Goal: Use online tool/utility: Utilize a website feature to perform a specific function

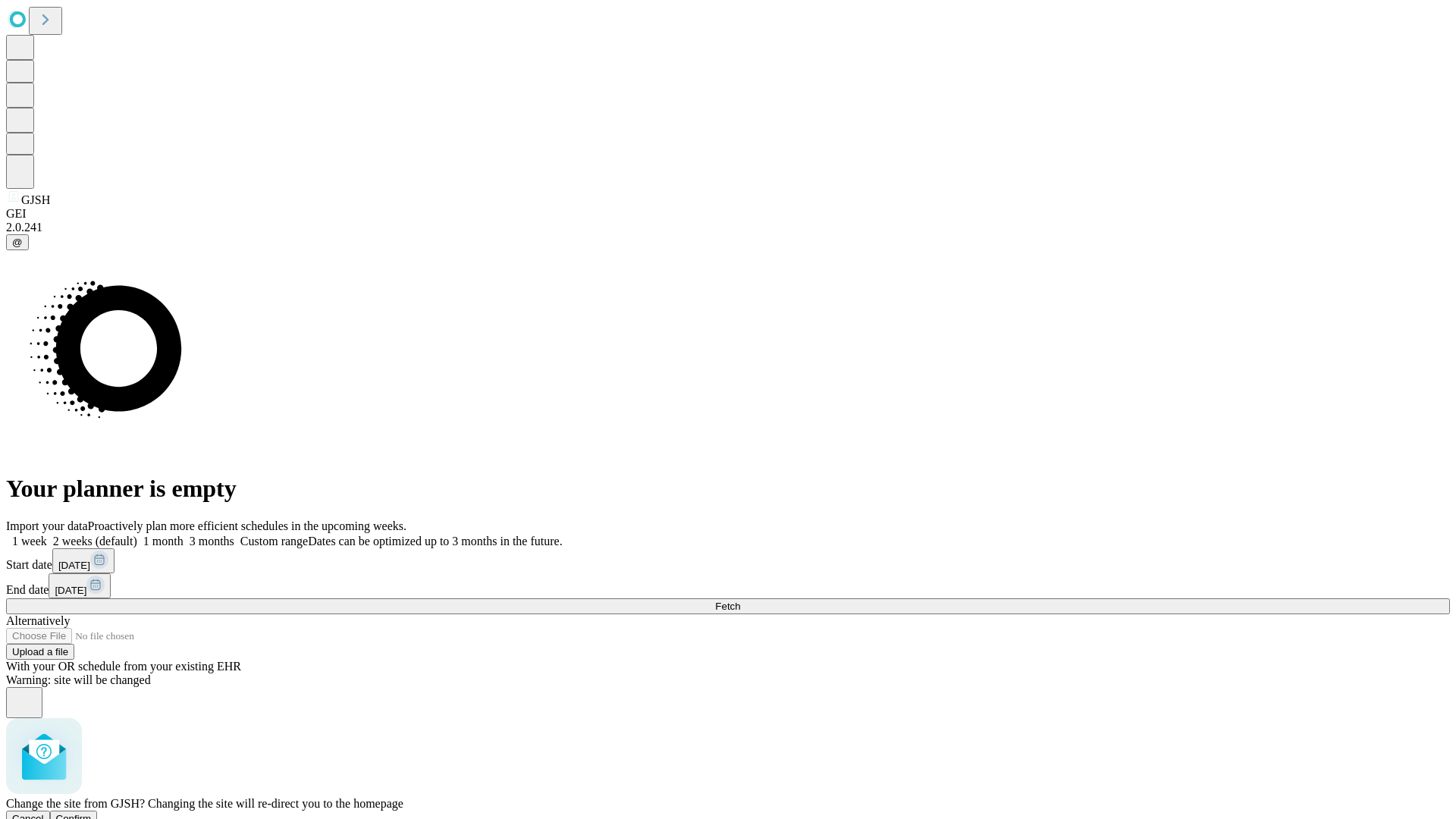
click at [92, 813] on span "Confirm" at bounding box center [73, 819] width 36 height 12
click at [47, 534] on label "1 week" at bounding box center [26, 540] width 41 height 12
click at [740, 601] on span "Fetch" at bounding box center [728, 607] width 25 height 12
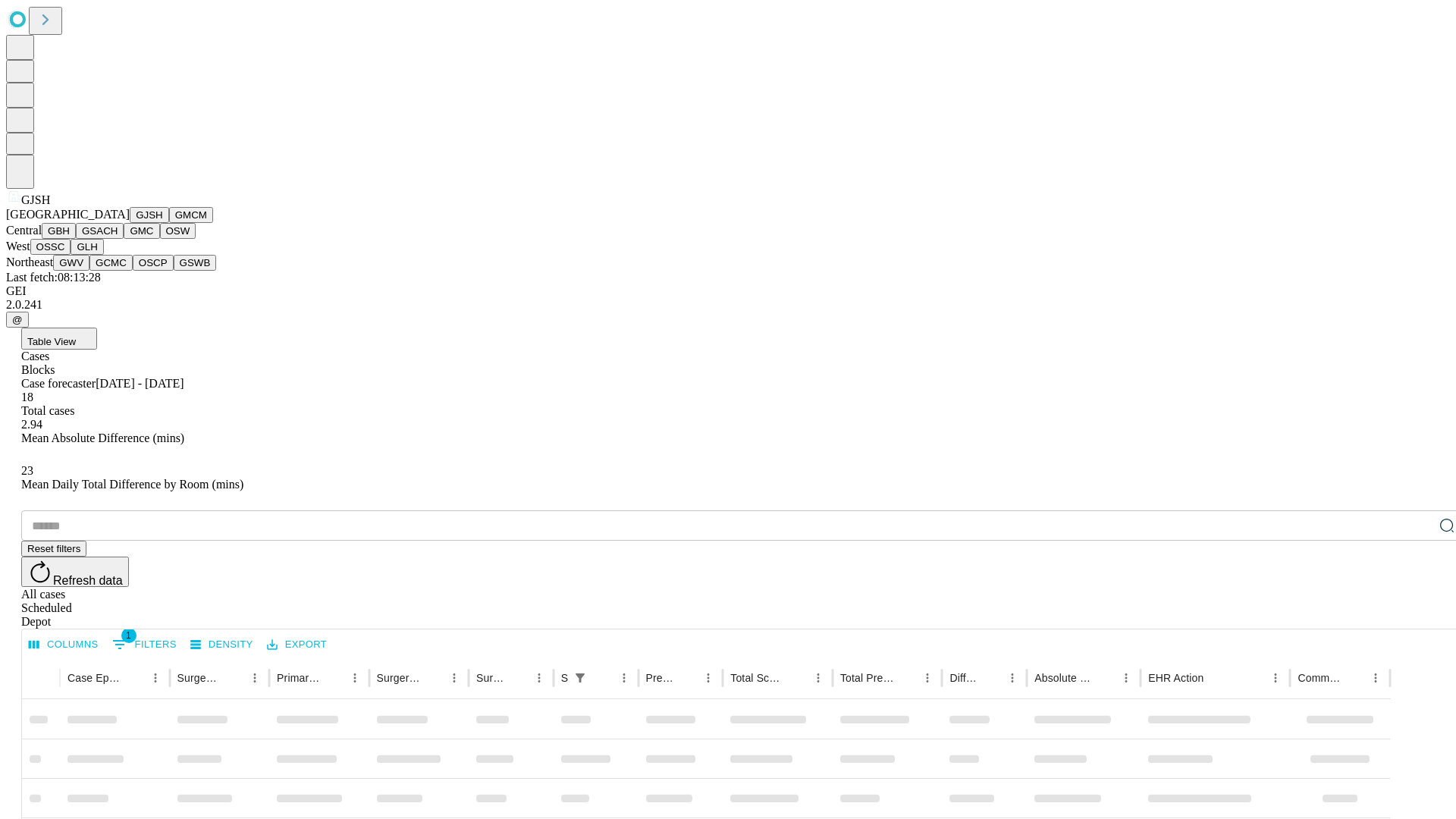
click at [169, 223] on button "GMCM" at bounding box center [191, 215] width 44 height 16
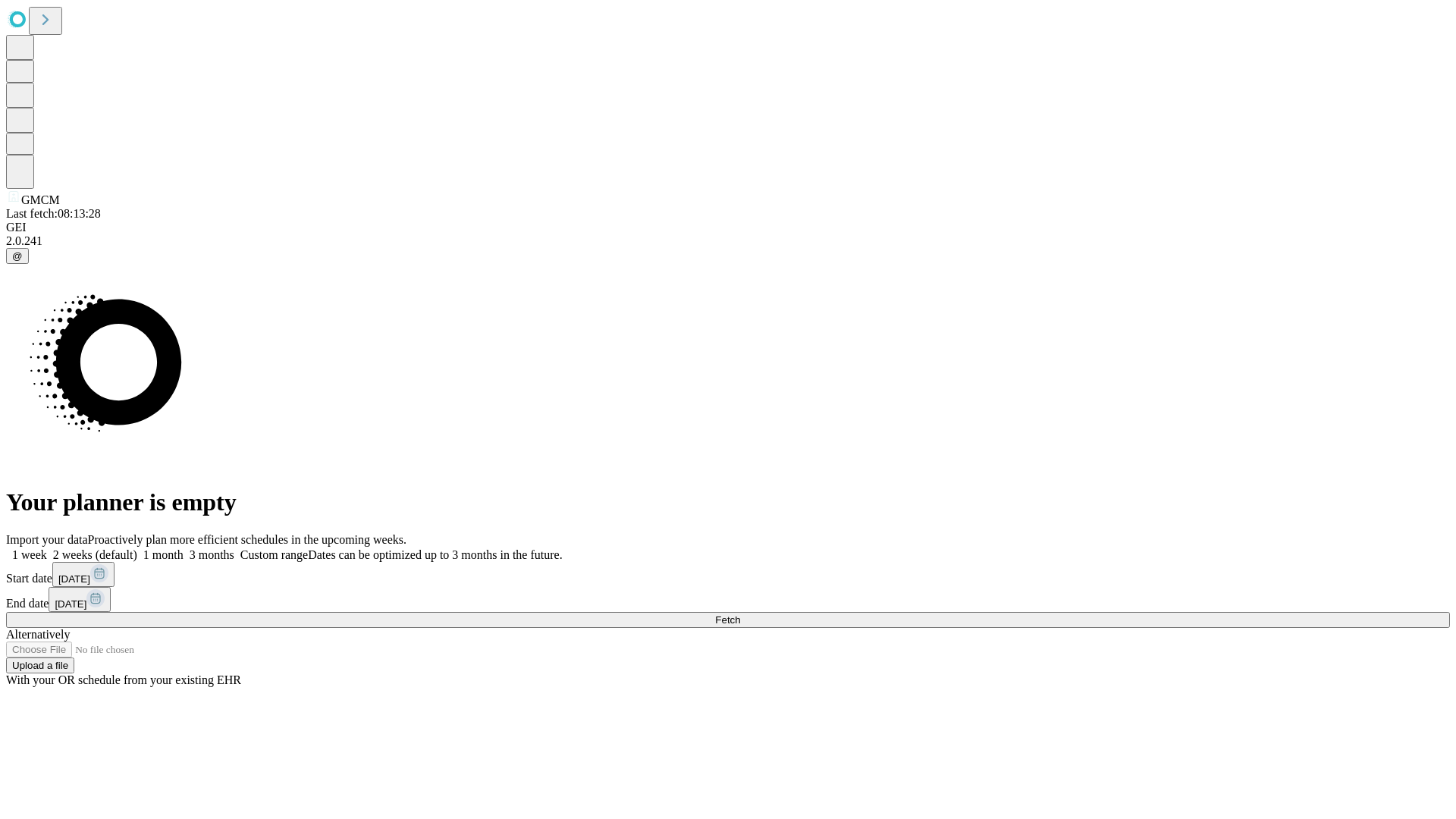
click at [47, 548] on label "1 week" at bounding box center [26, 554] width 41 height 12
click at [740, 614] on span "Fetch" at bounding box center [728, 620] width 25 height 12
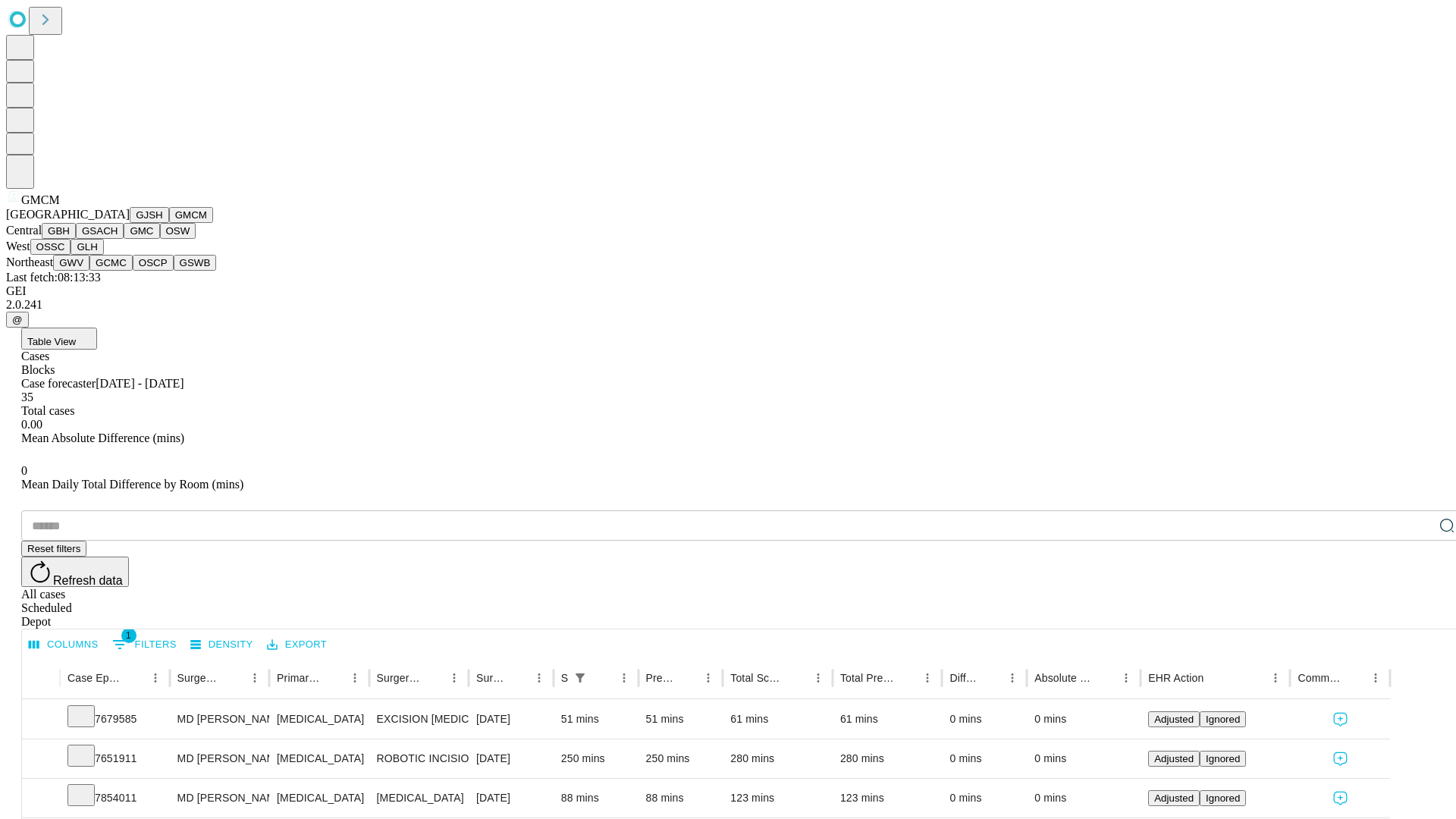
click at [76, 239] on button "GBH" at bounding box center [58, 231] width 34 height 16
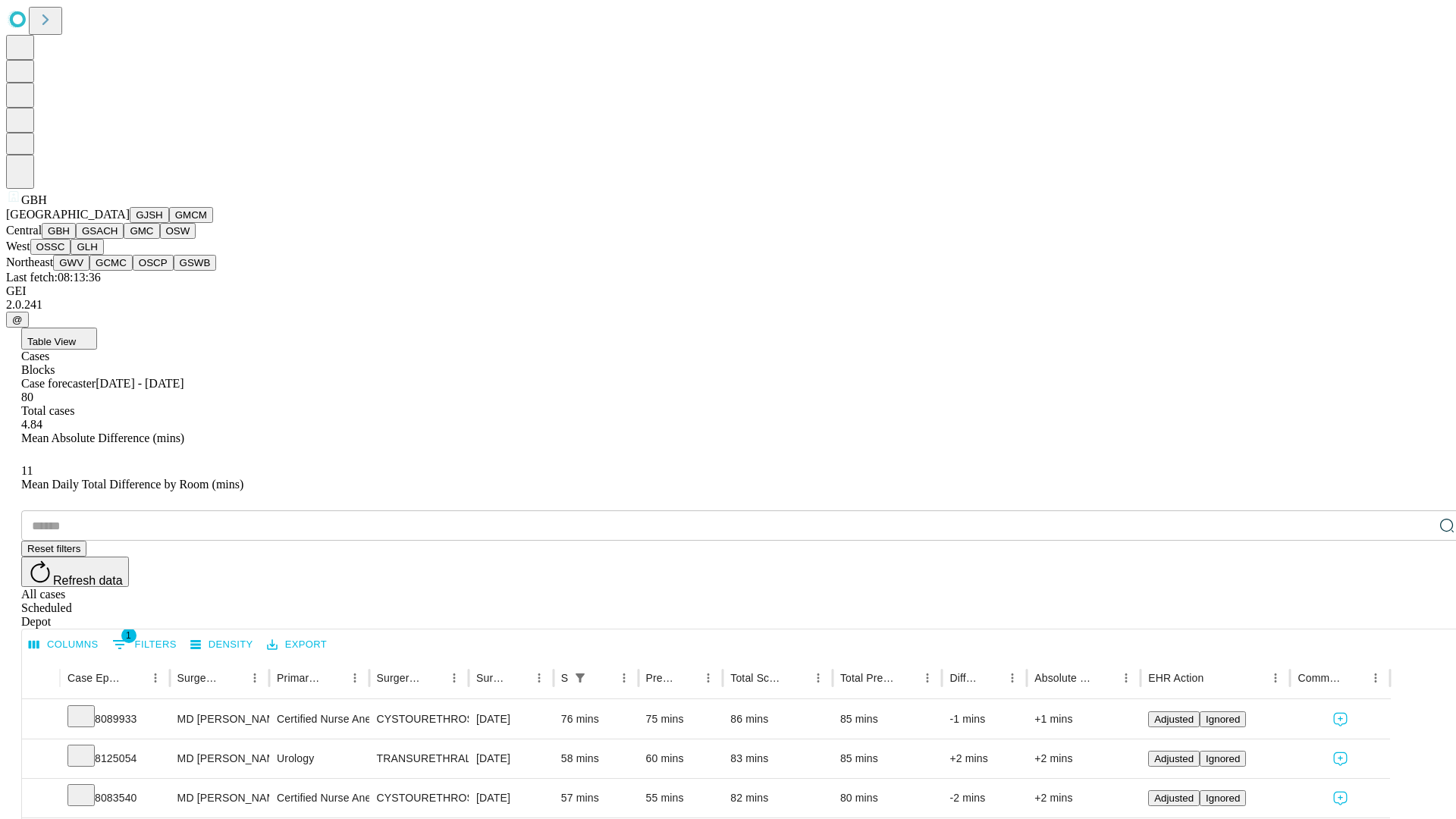
click at [117, 239] on button "GSACH" at bounding box center [99, 231] width 47 height 16
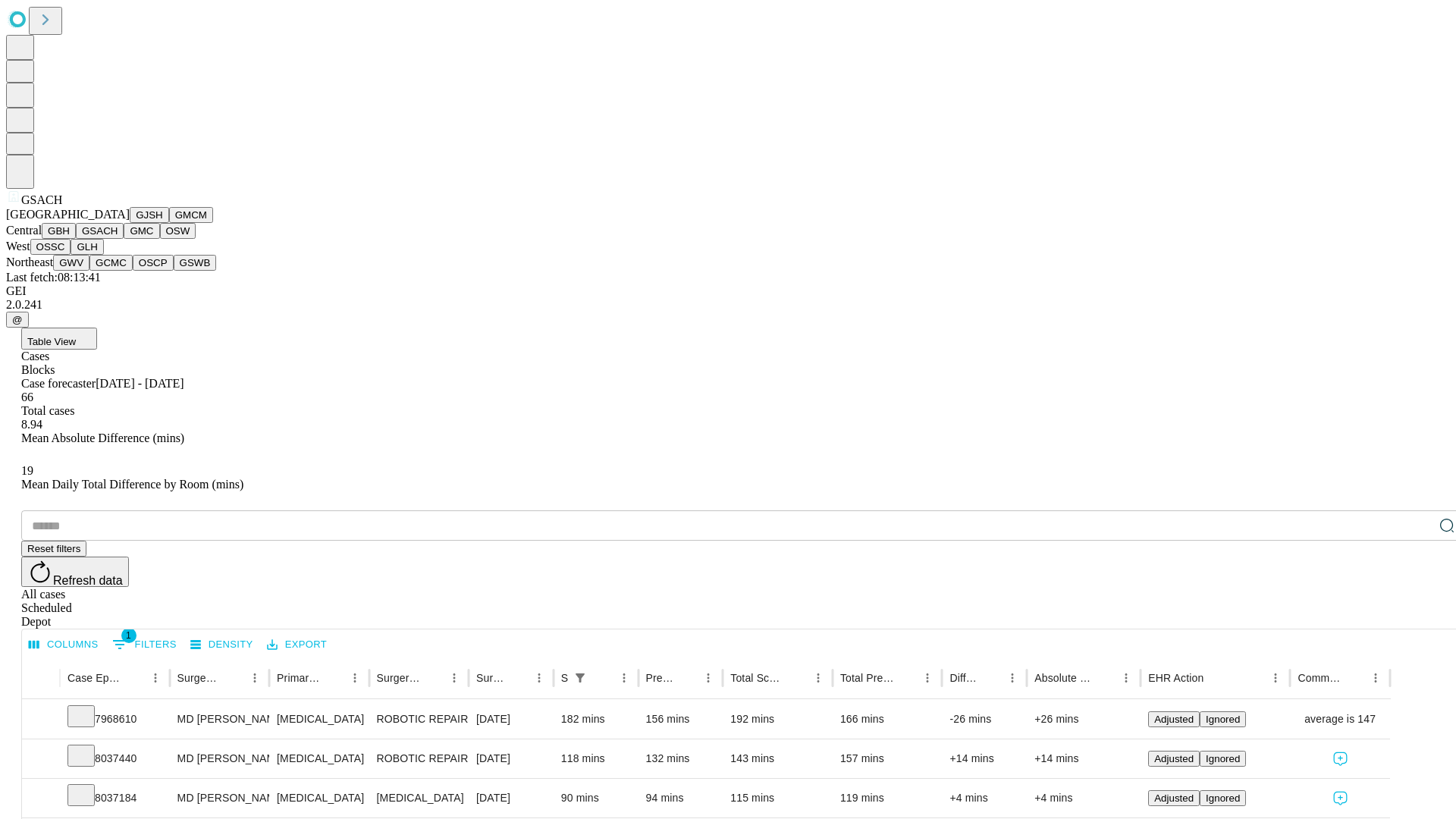
click at [124, 239] on button "GMC" at bounding box center [142, 231] width 36 height 16
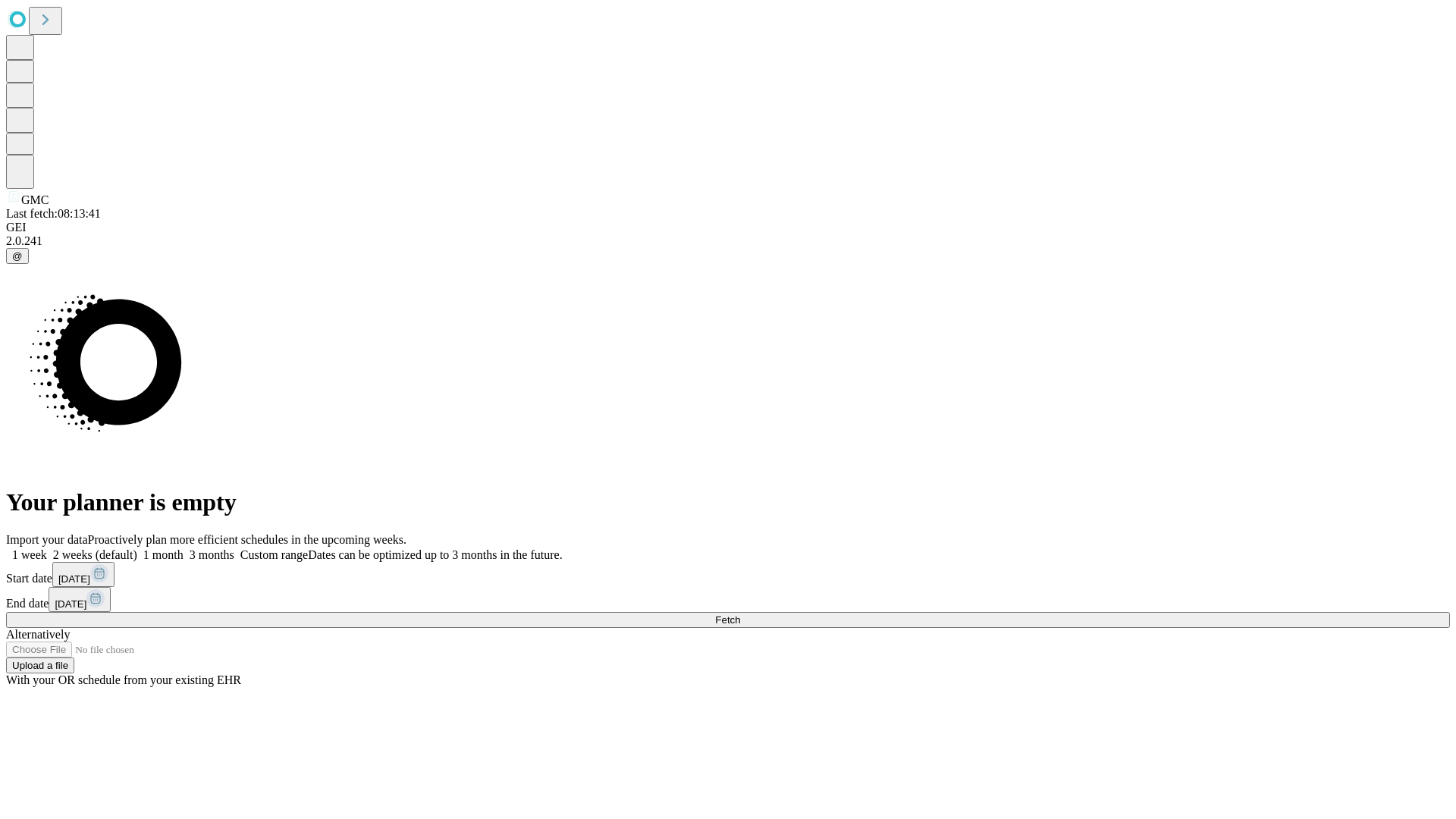
click at [740, 614] on span "Fetch" at bounding box center [728, 620] width 25 height 12
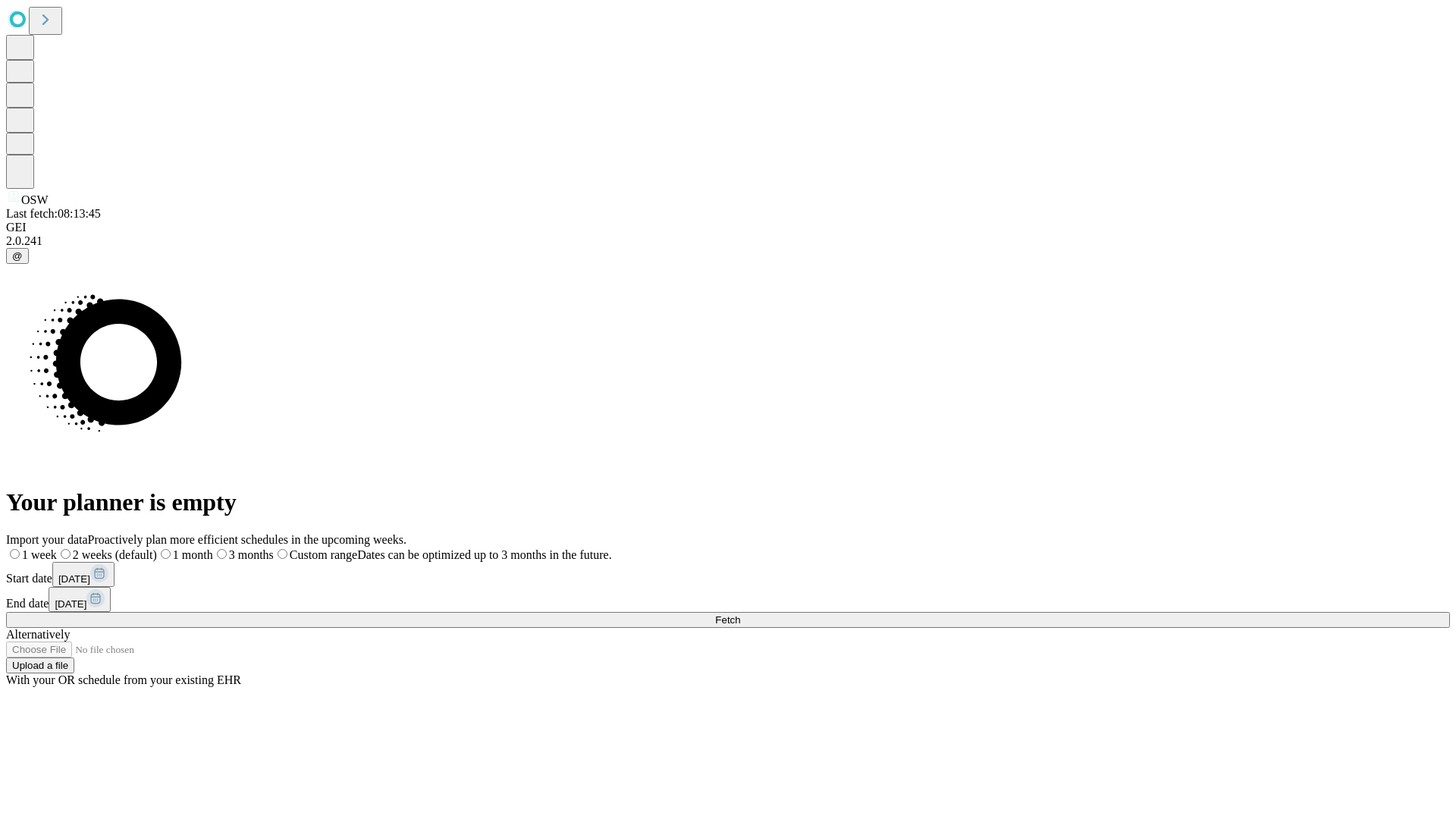
click at [57, 548] on label "1 week" at bounding box center [31, 554] width 51 height 12
click at [740, 614] on span "Fetch" at bounding box center [728, 620] width 25 height 12
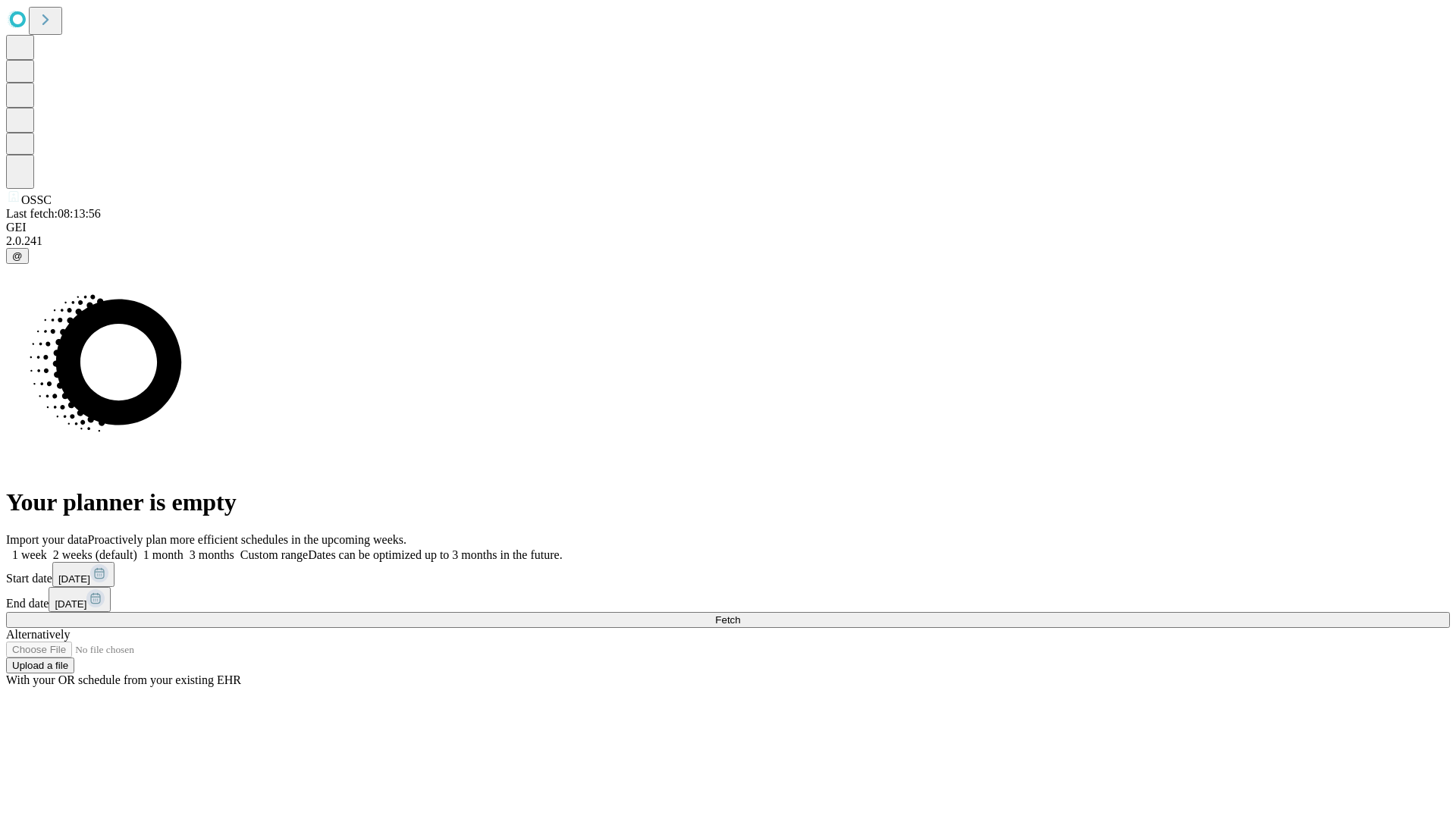
click at [47, 548] on label "1 week" at bounding box center [26, 554] width 41 height 12
click at [740, 614] on span "Fetch" at bounding box center [728, 620] width 25 height 12
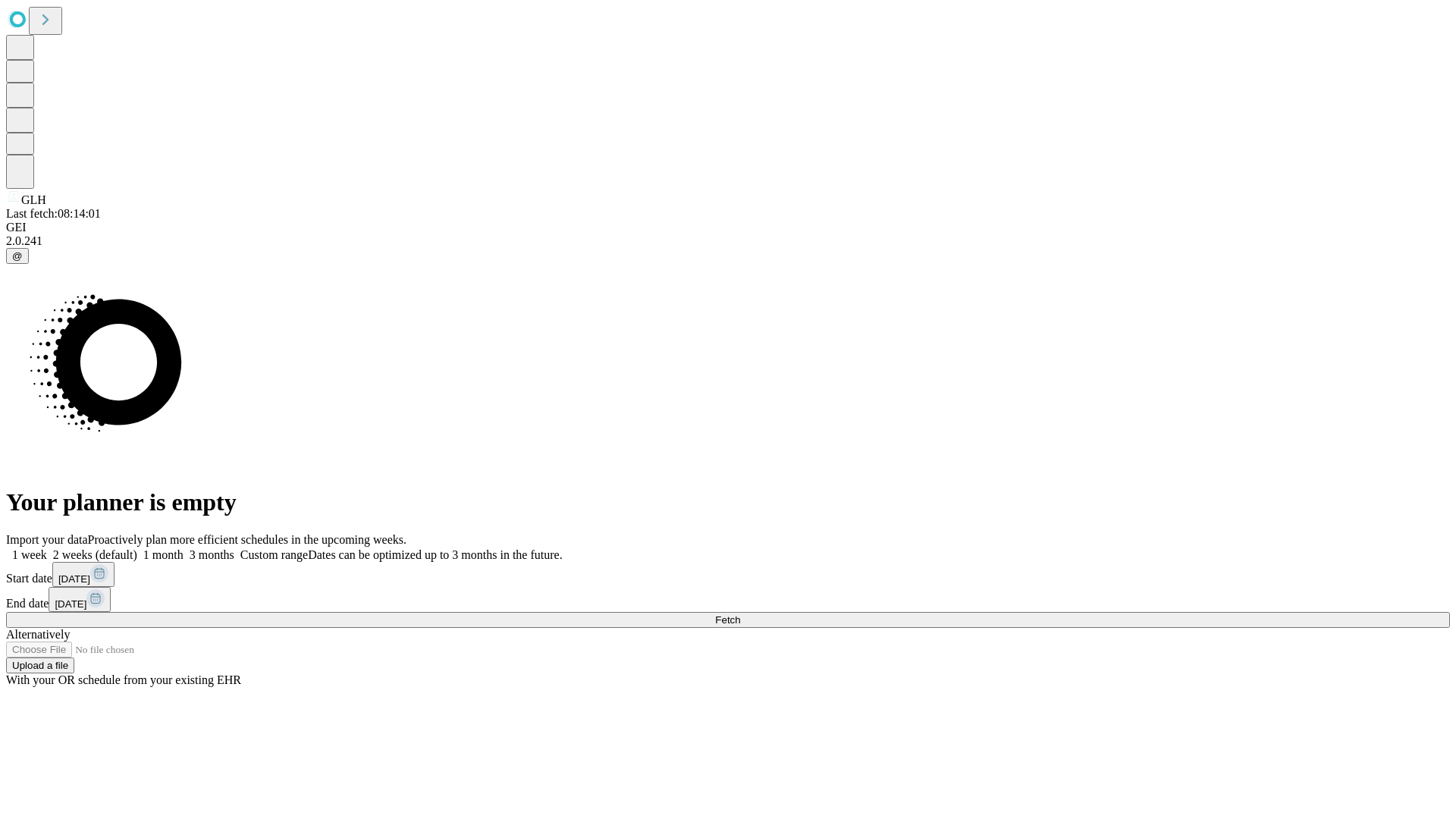
click at [47, 548] on label "1 week" at bounding box center [26, 554] width 41 height 12
click at [740, 614] on span "Fetch" at bounding box center [728, 620] width 25 height 12
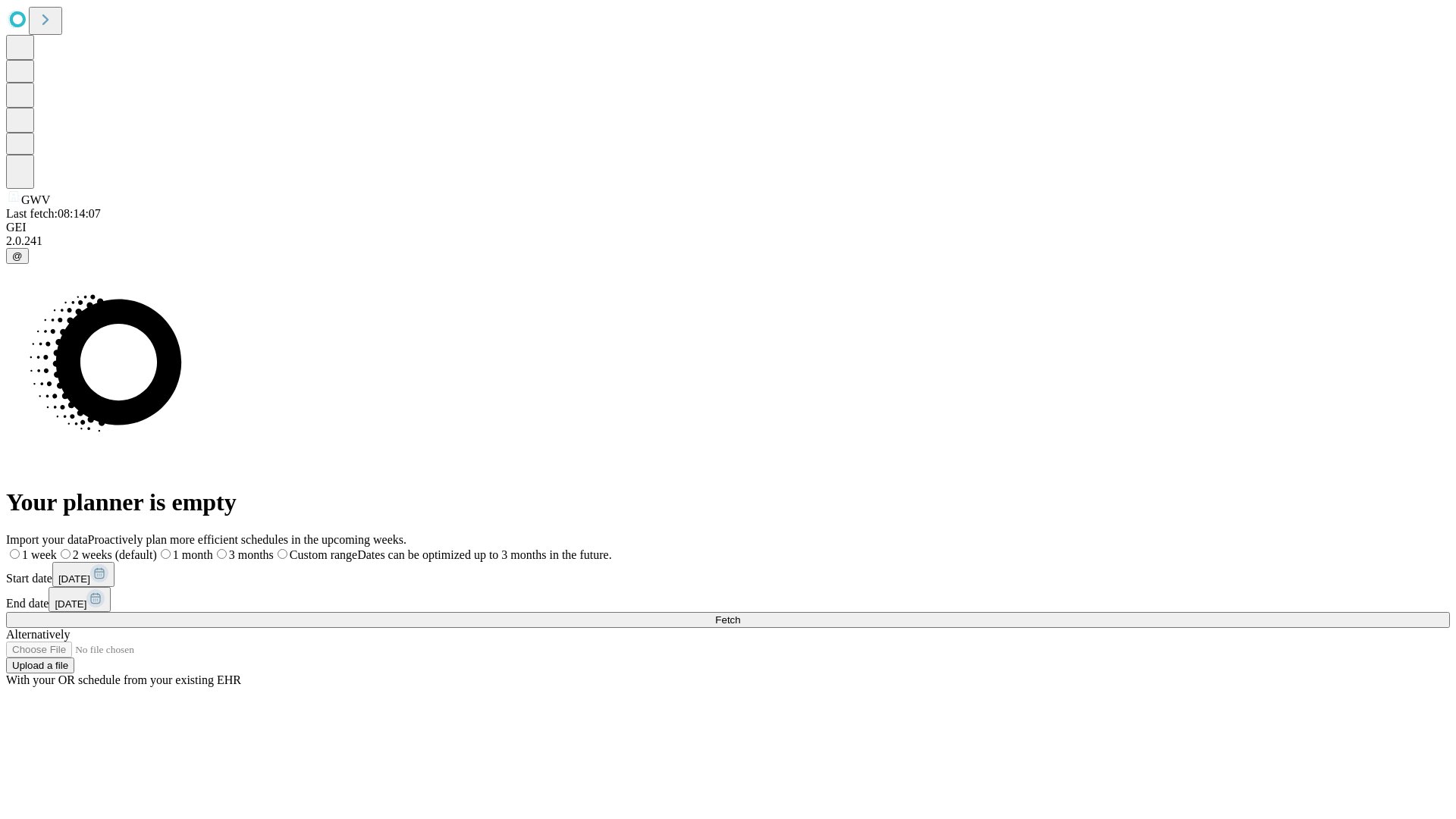
click at [57, 548] on label "1 week" at bounding box center [31, 554] width 51 height 12
click at [740, 614] on span "Fetch" at bounding box center [728, 620] width 25 height 12
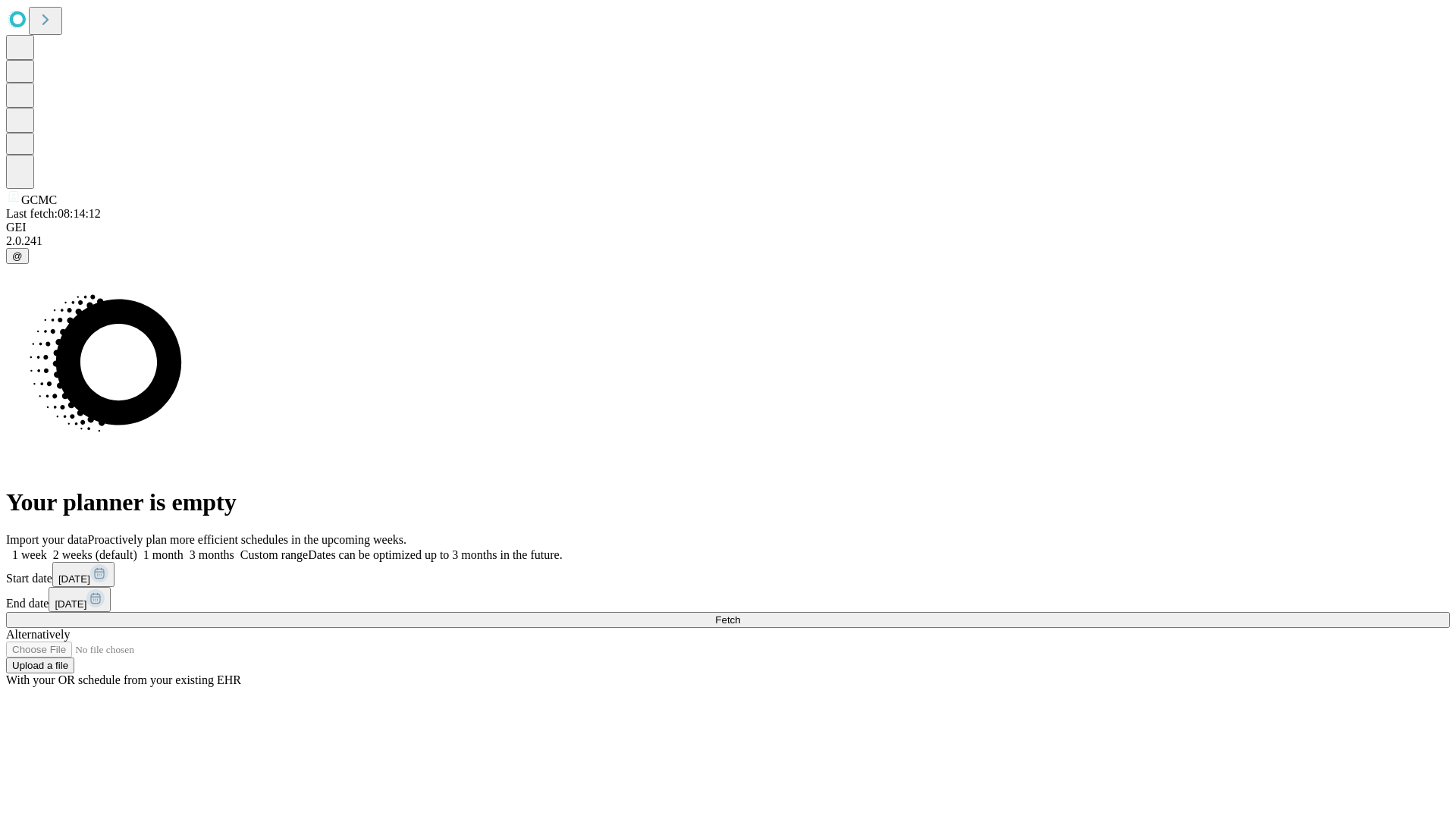
click at [47, 548] on label "1 week" at bounding box center [26, 554] width 41 height 12
click at [740, 614] on span "Fetch" at bounding box center [728, 620] width 25 height 12
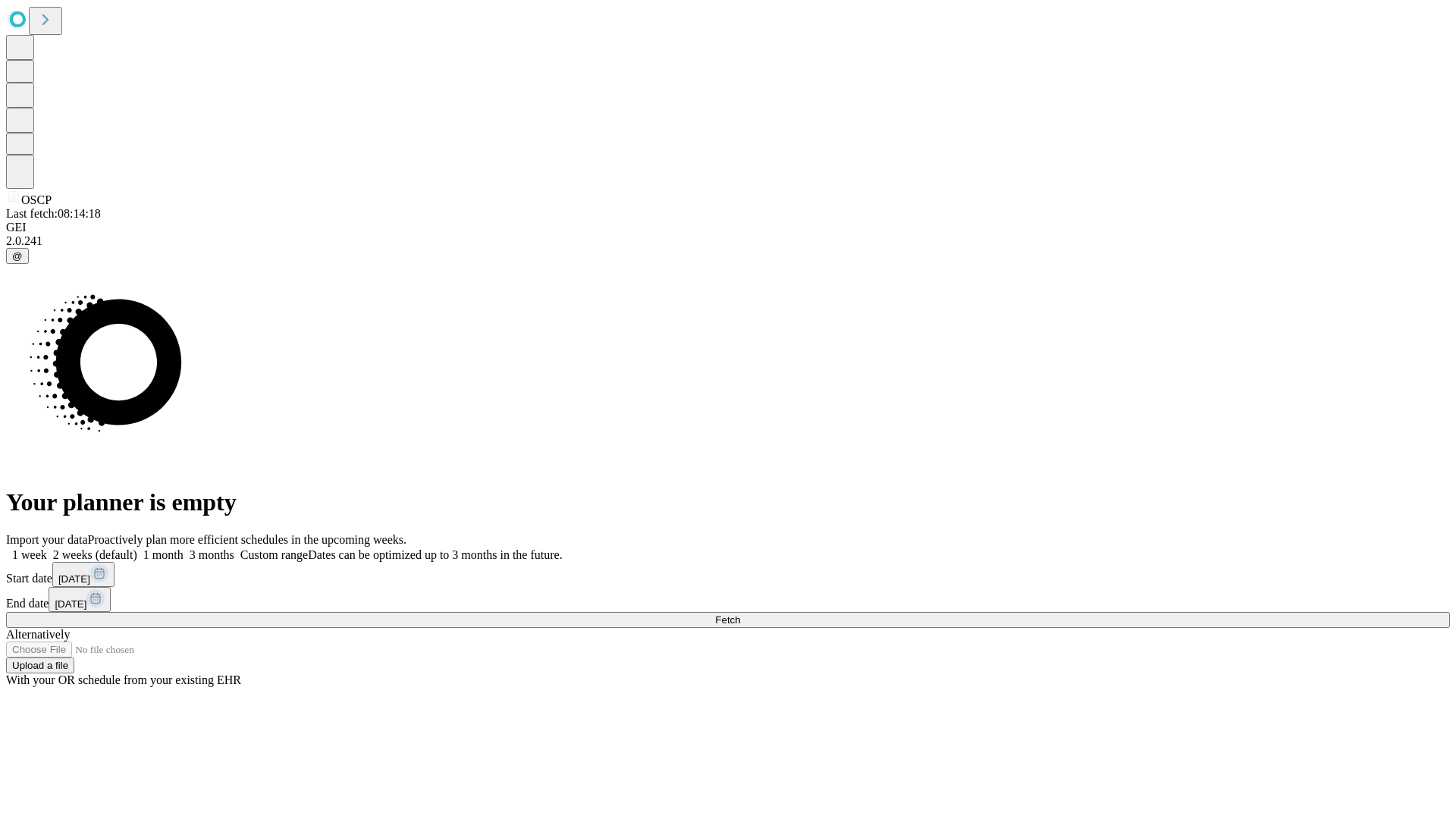
click at [47, 548] on label "1 week" at bounding box center [26, 554] width 41 height 12
click at [740, 614] on span "Fetch" at bounding box center [728, 620] width 25 height 12
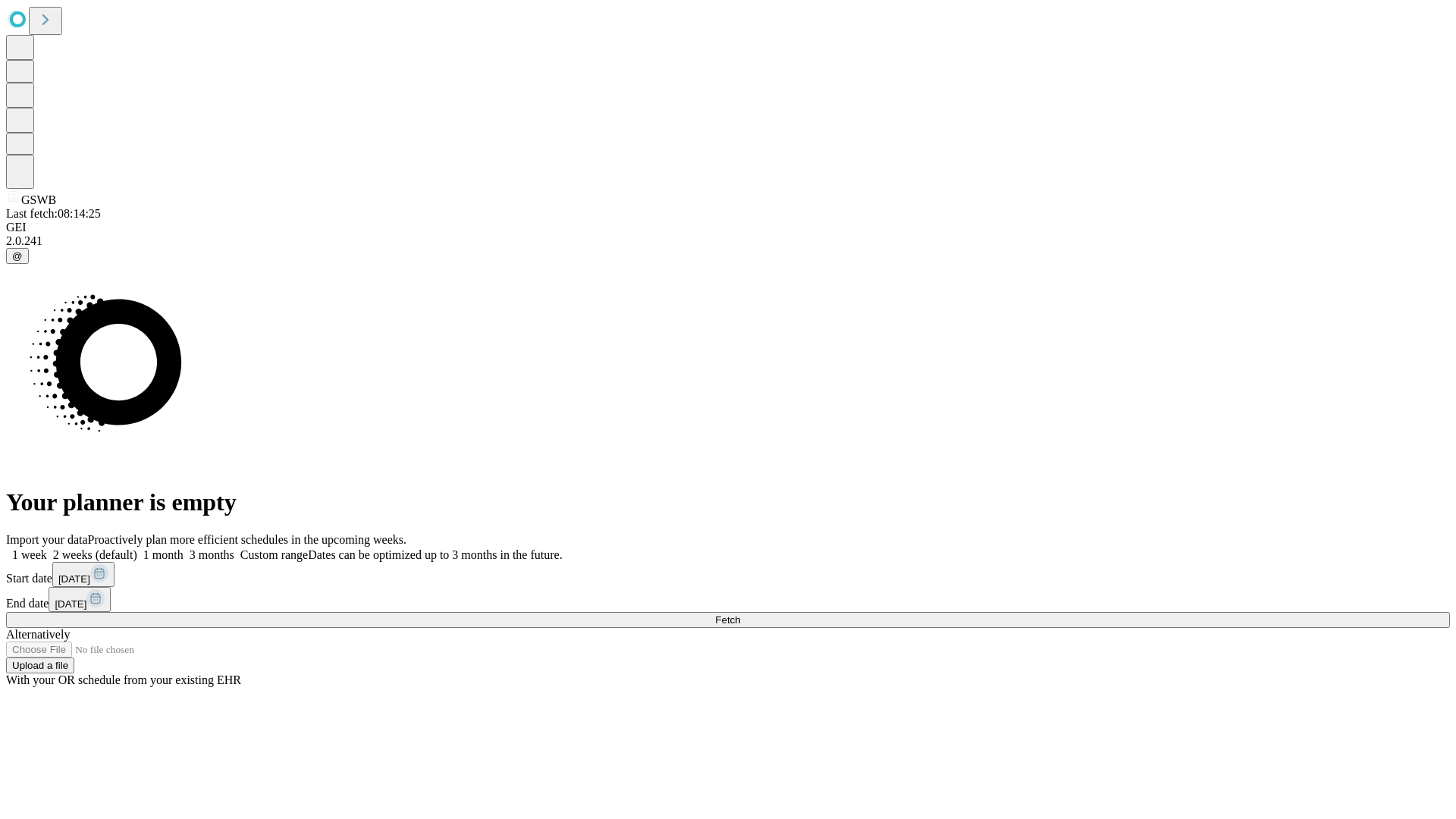
click at [47, 548] on label "1 week" at bounding box center [26, 554] width 41 height 12
click at [740, 614] on span "Fetch" at bounding box center [728, 620] width 25 height 12
